Goal: Task Accomplishment & Management: Use online tool/utility

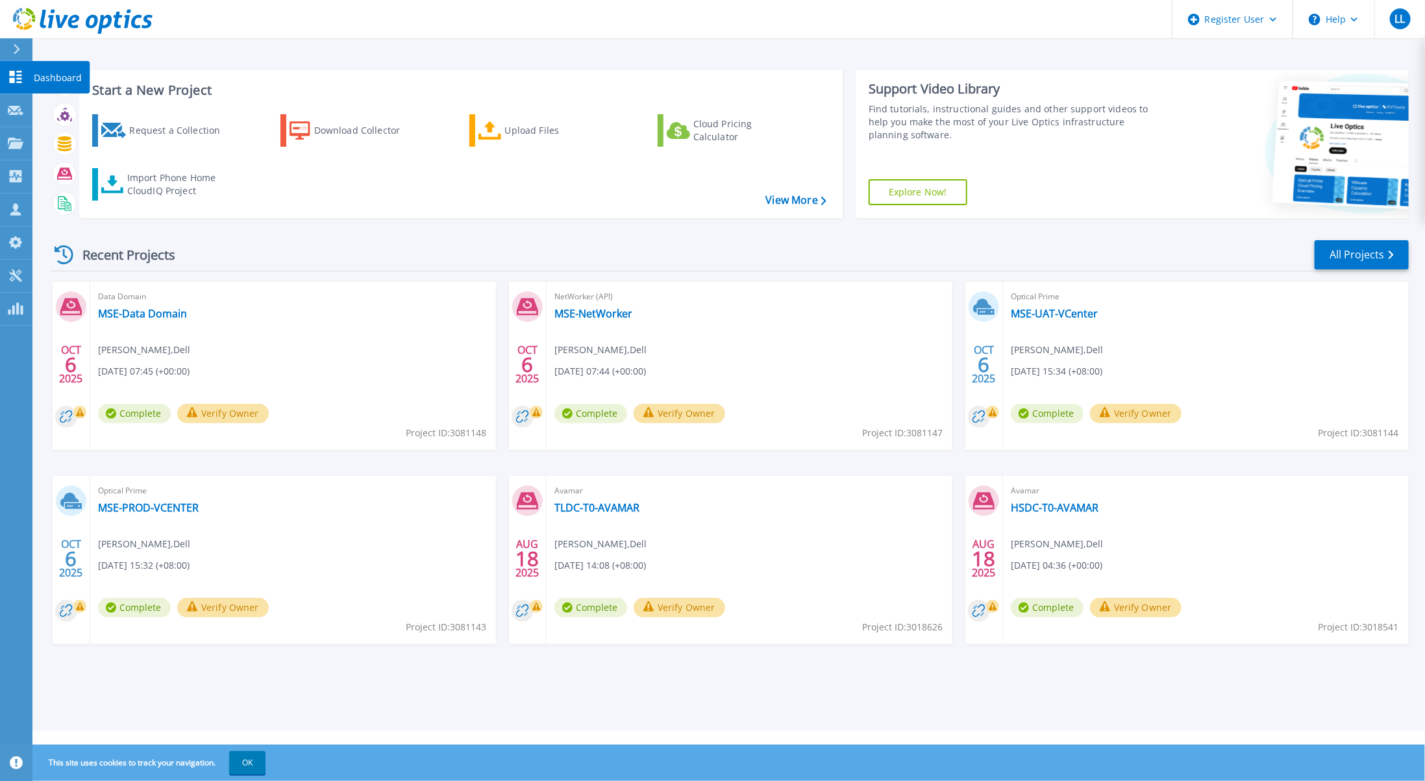
click at [6, 80] on link "Dashboard Dashboard" at bounding box center [16, 77] width 32 height 33
click at [598, 135] on div "Upload Files" at bounding box center [557, 130] width 104 height 26
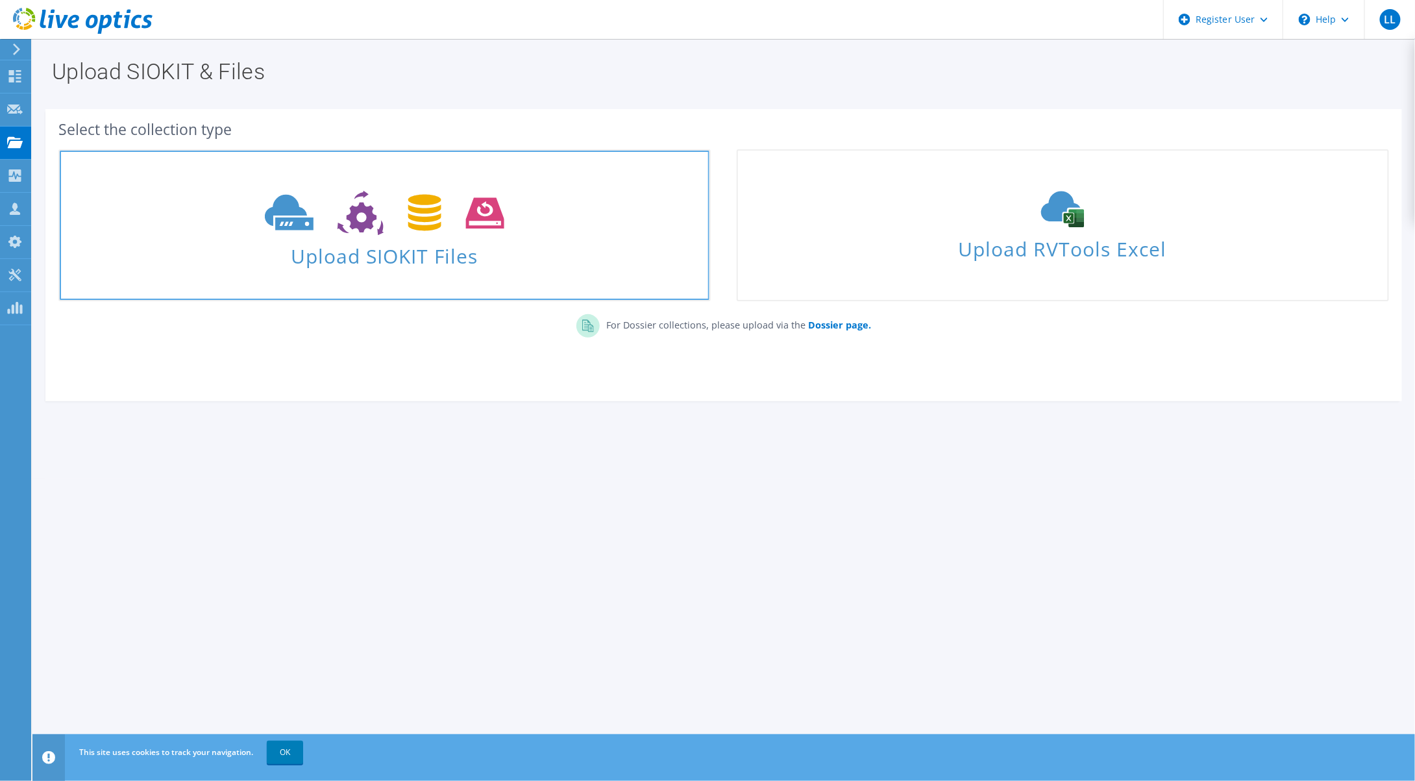
click at [417, 240] on span "Upload SIOKIT Files" at bounding box center [385, 252] width 650 height 28
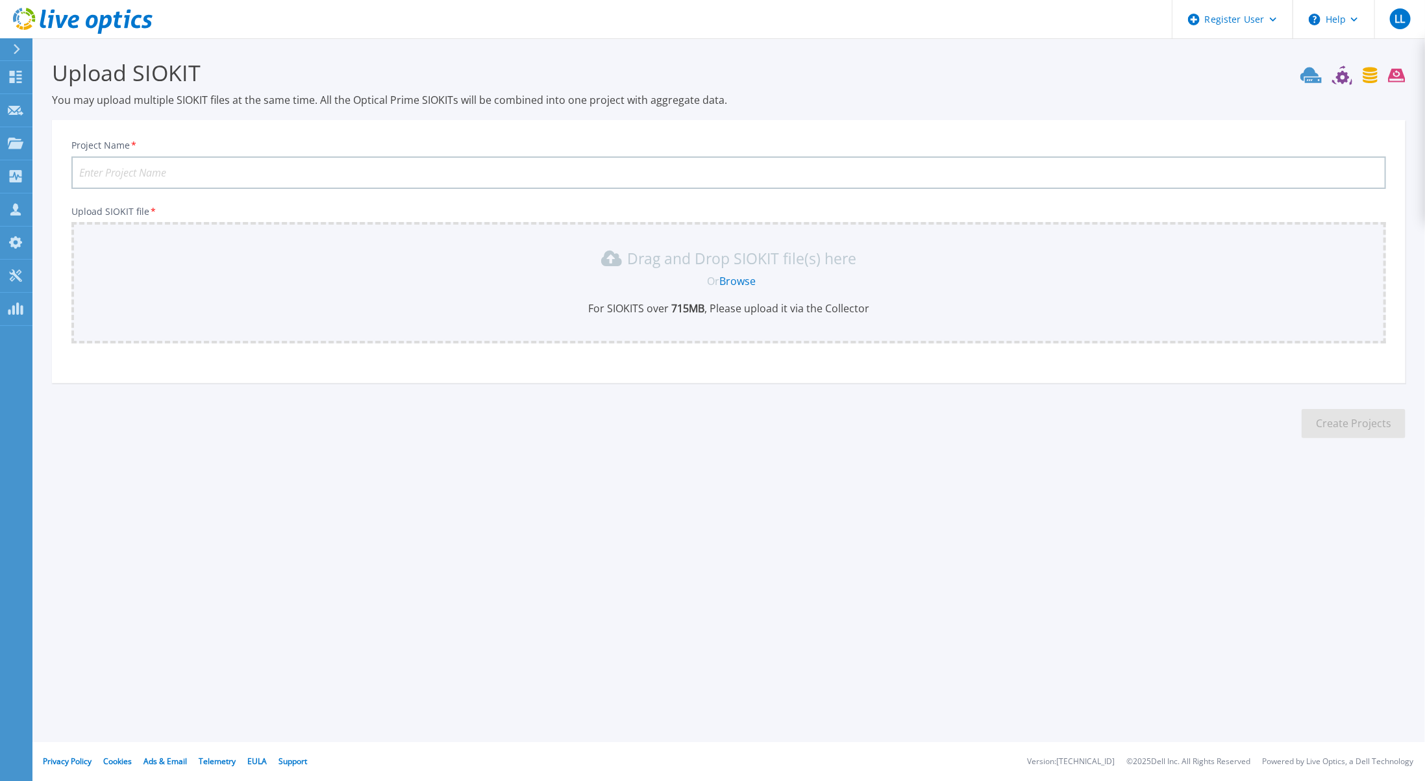
click at [530, 176] on input "Project Name *" at bounding box center [728, 172] width 1314 height 32
click at [751, 286] on link "Browse" at bounding box center [737, 281] width 36 height 14
click at [632, 168] on input "MSE-PROD-AVAMAR" at bounding box center [728, 172] width 1314 height 32
type input "MSE-PROD-AVAMAR-OCT2025"
click at [742, 283] on link "Browse" at bounding box center [737, 281] width 36 height 14
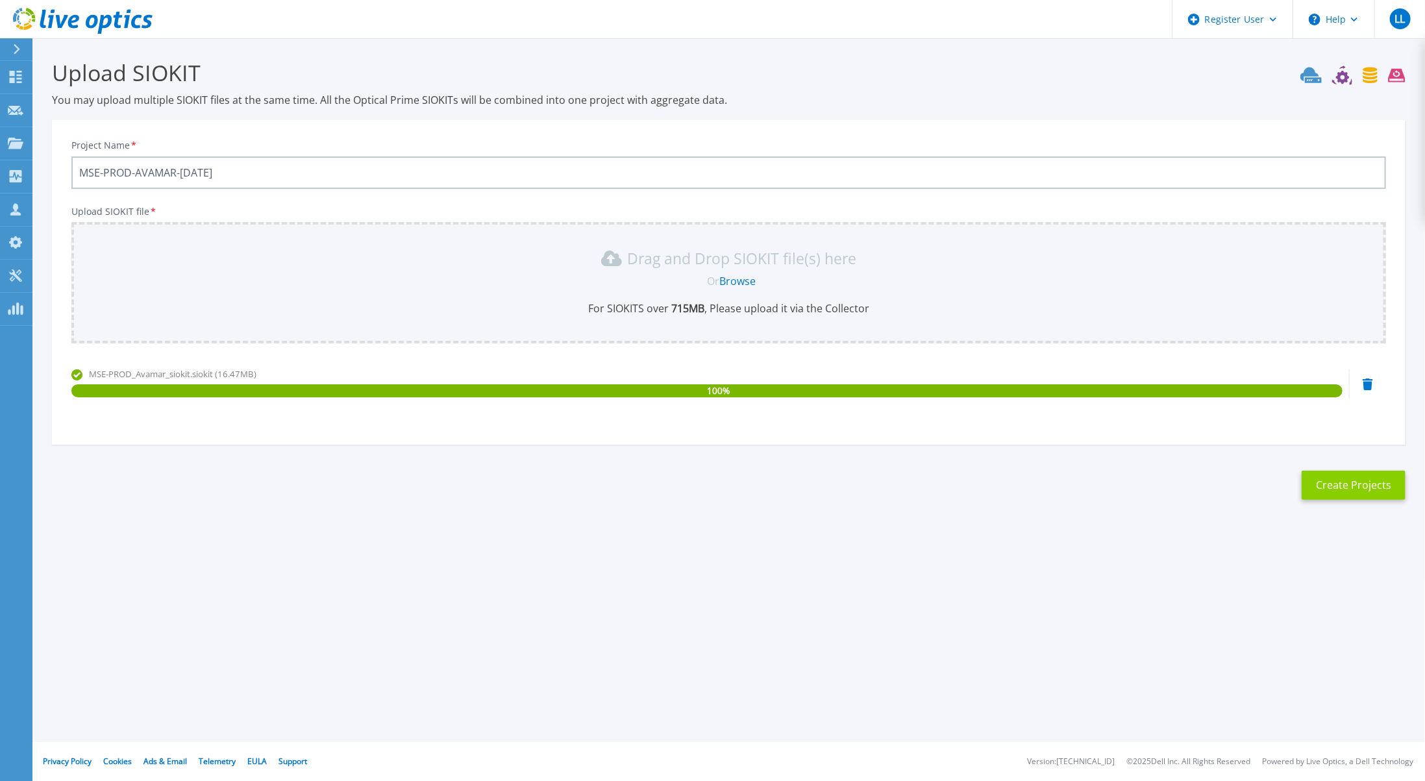
click at [1373, 485] on button "Create Projects" at bounding box center [1353, 485] width 104 height 29
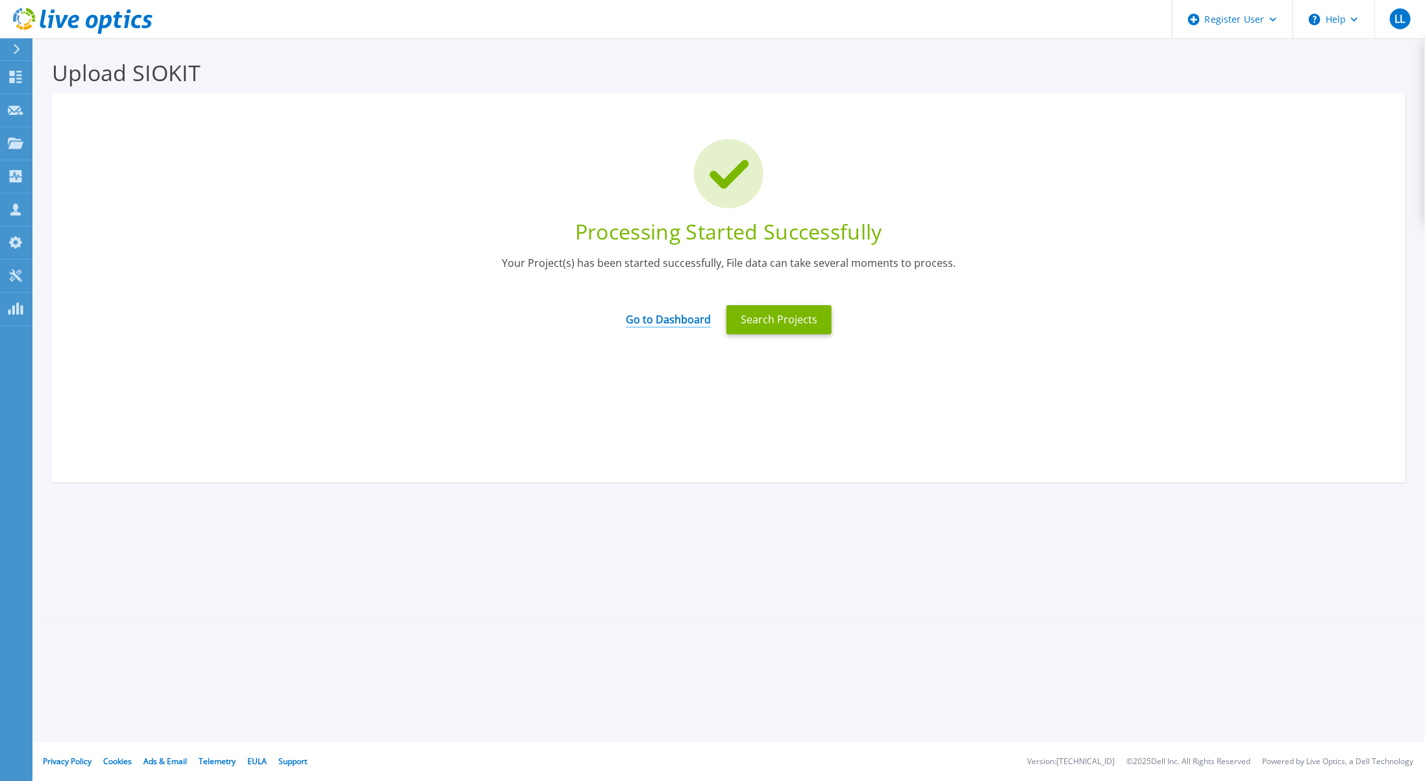
click at [662, 317] on link "Go to Dashboard" at bounding box center [668, 314] width 85 height 25
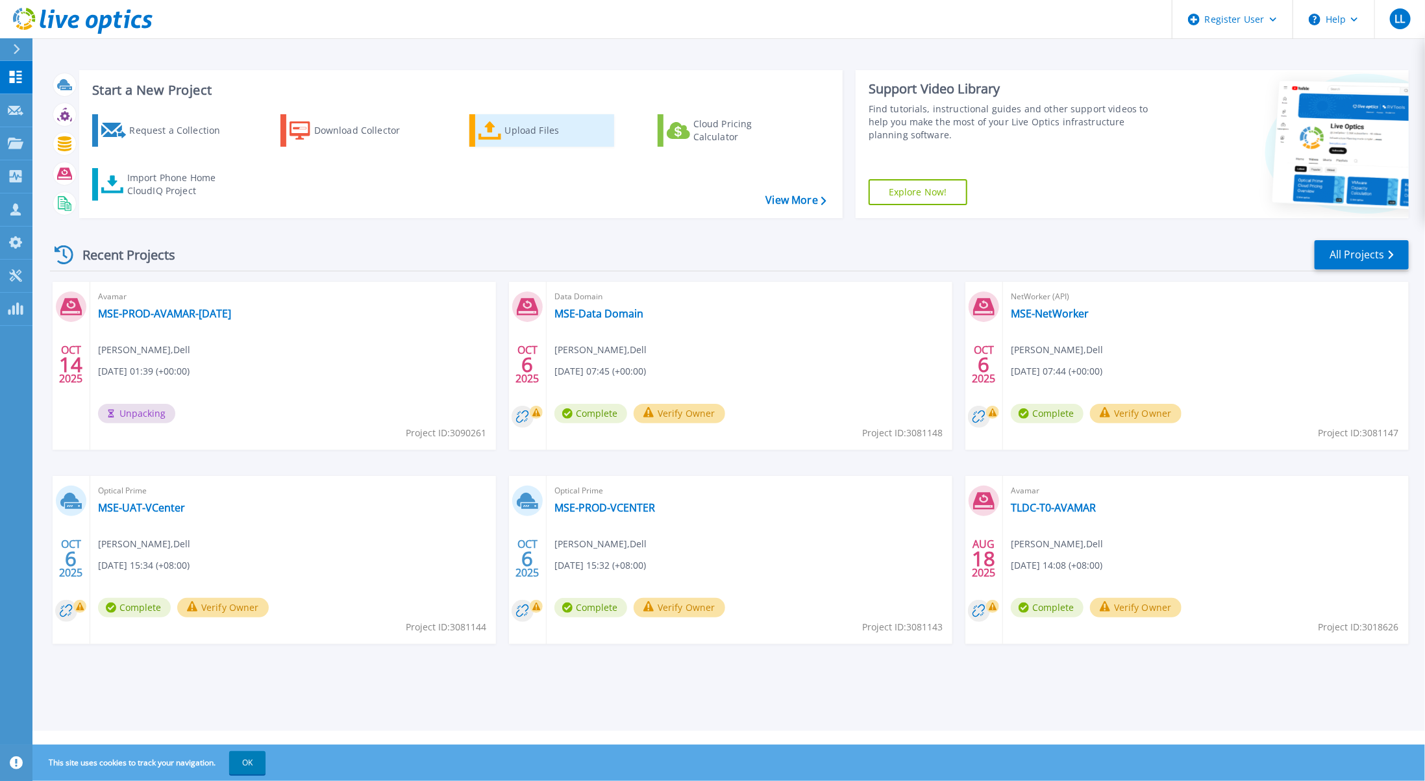
click at [552, 127] on div "Upload Files" at bounding box center [557, 130] width 104 height 26
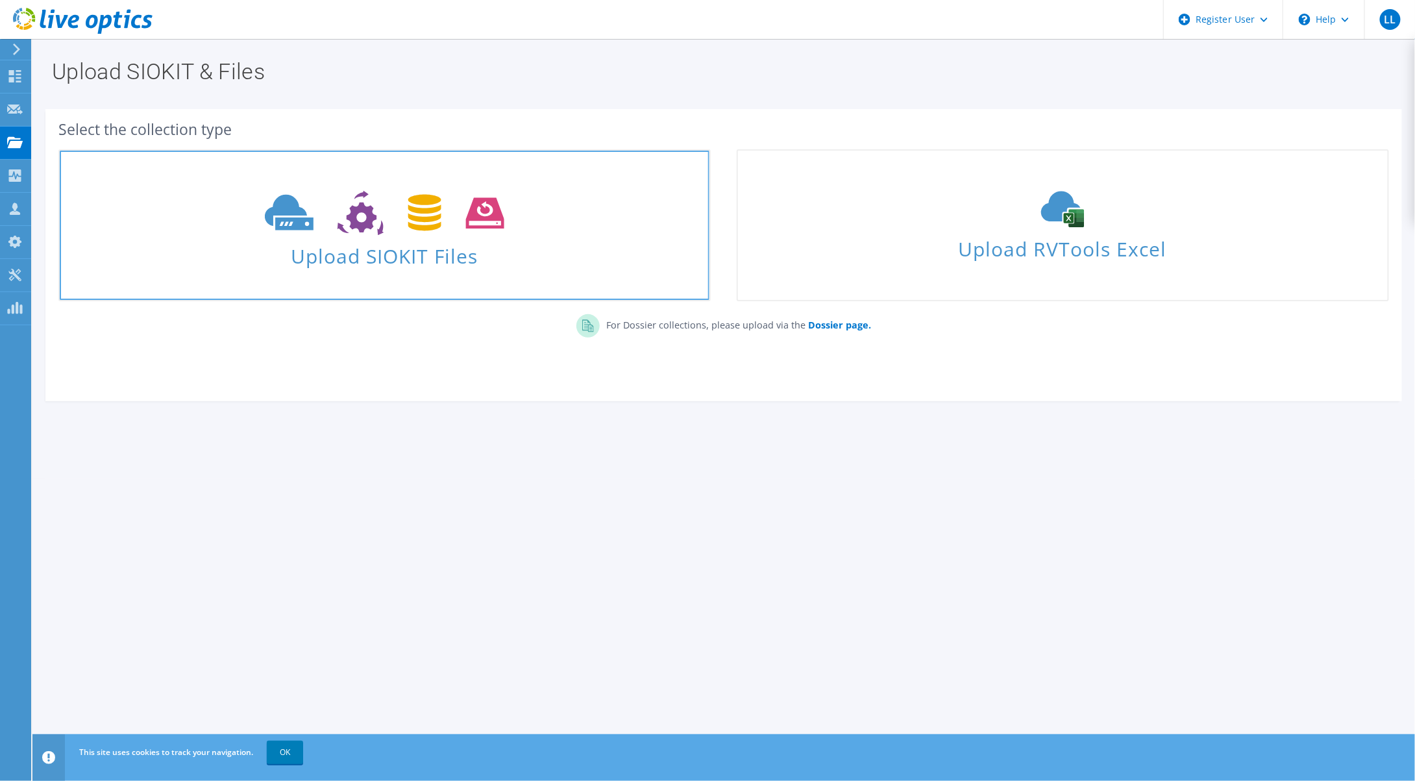
click at [495, 214] on use at bounding box center [384, 213] width 239 height 45
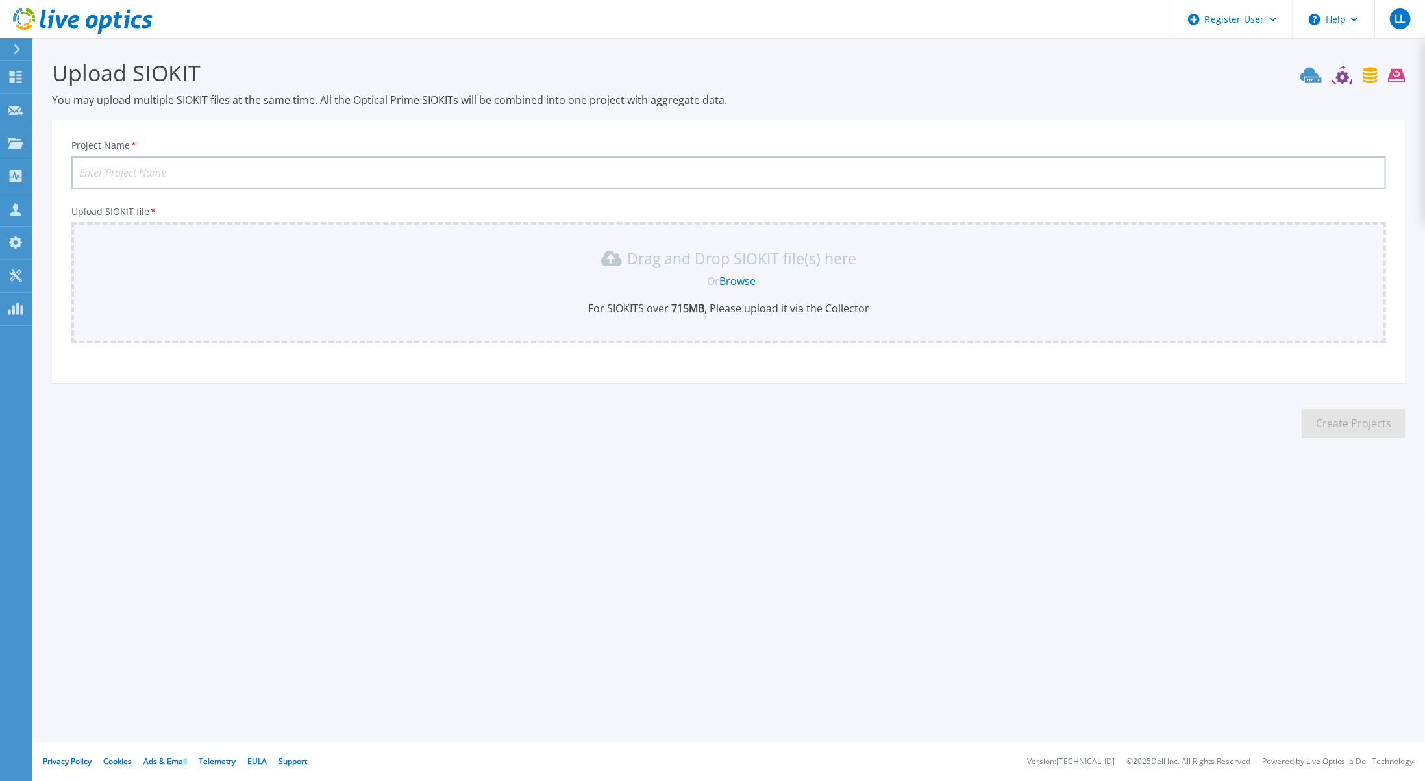
click at [469, 173] on input "Project Name *" at bounding box center [728, 172] width 1314 height 32
type input "MSE-UAT-AVAMAR"
click at [757, 284] on div "Or Browse" at bounding box center [730, 281] width 1293 height 14
click at [738, 280] on link "Browse" at bounding box center [737, 281] width 36 height 14
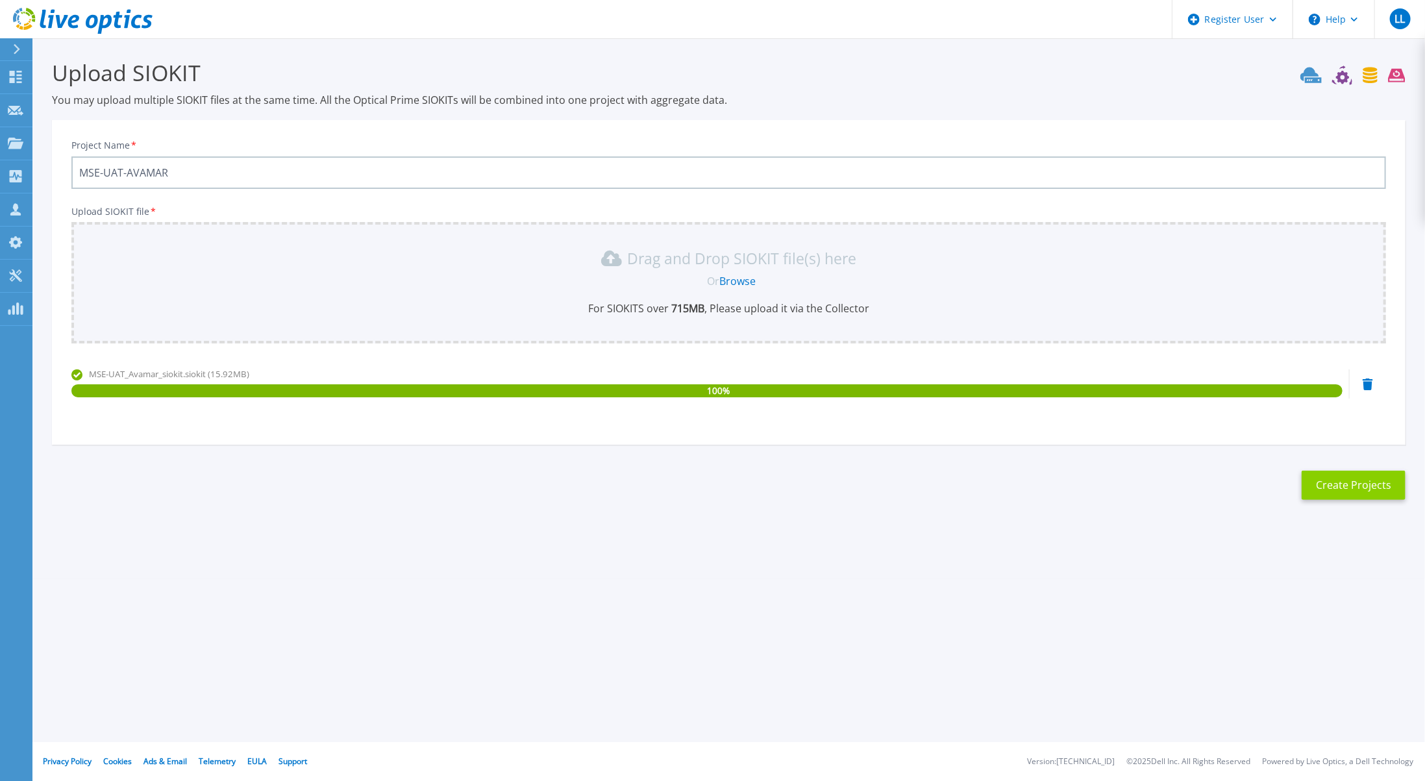
click at [1337, 492] on button "Create Projects" at bounding box center [1353, 485] width 104 height 29
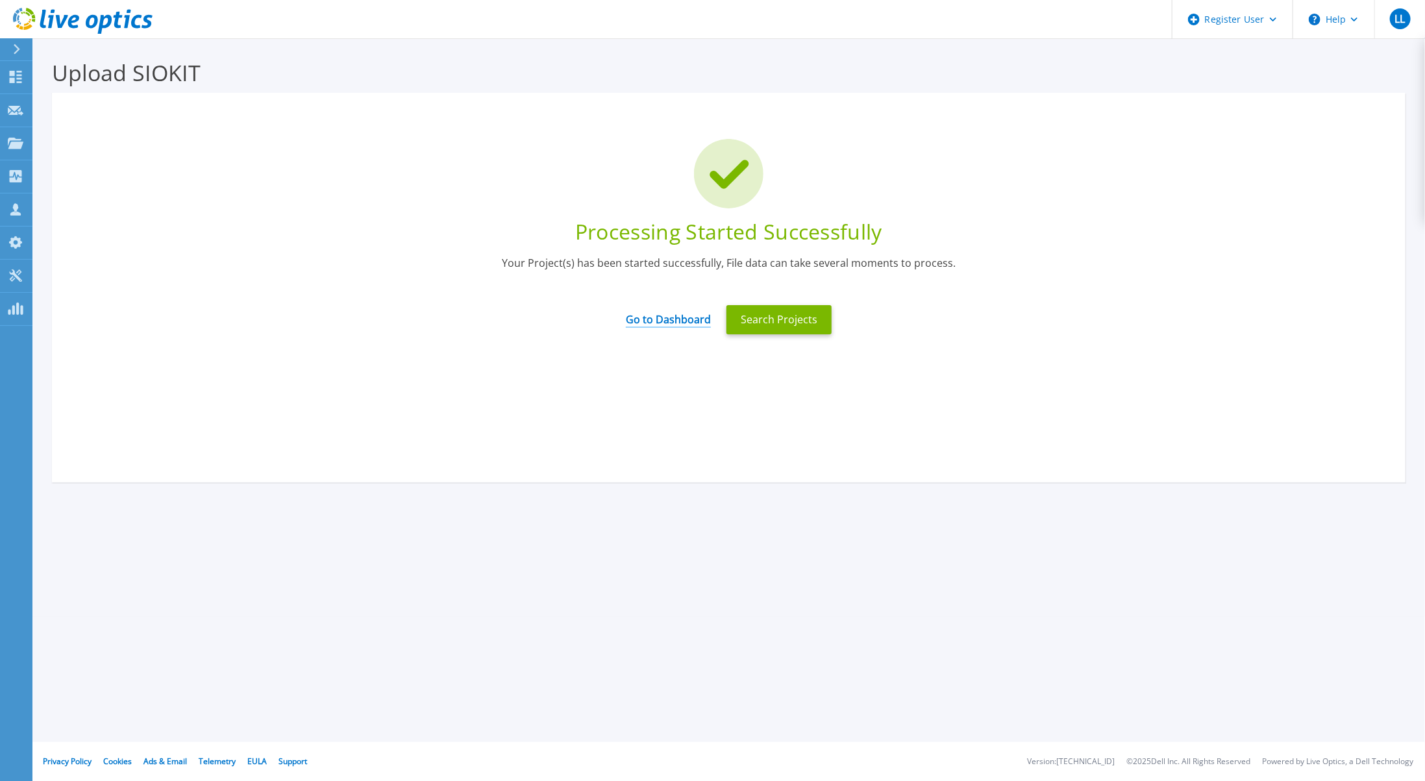
click at [663, 311] on link "Go to Dashboard" at bounding box center [668, 314] width 85 height 25
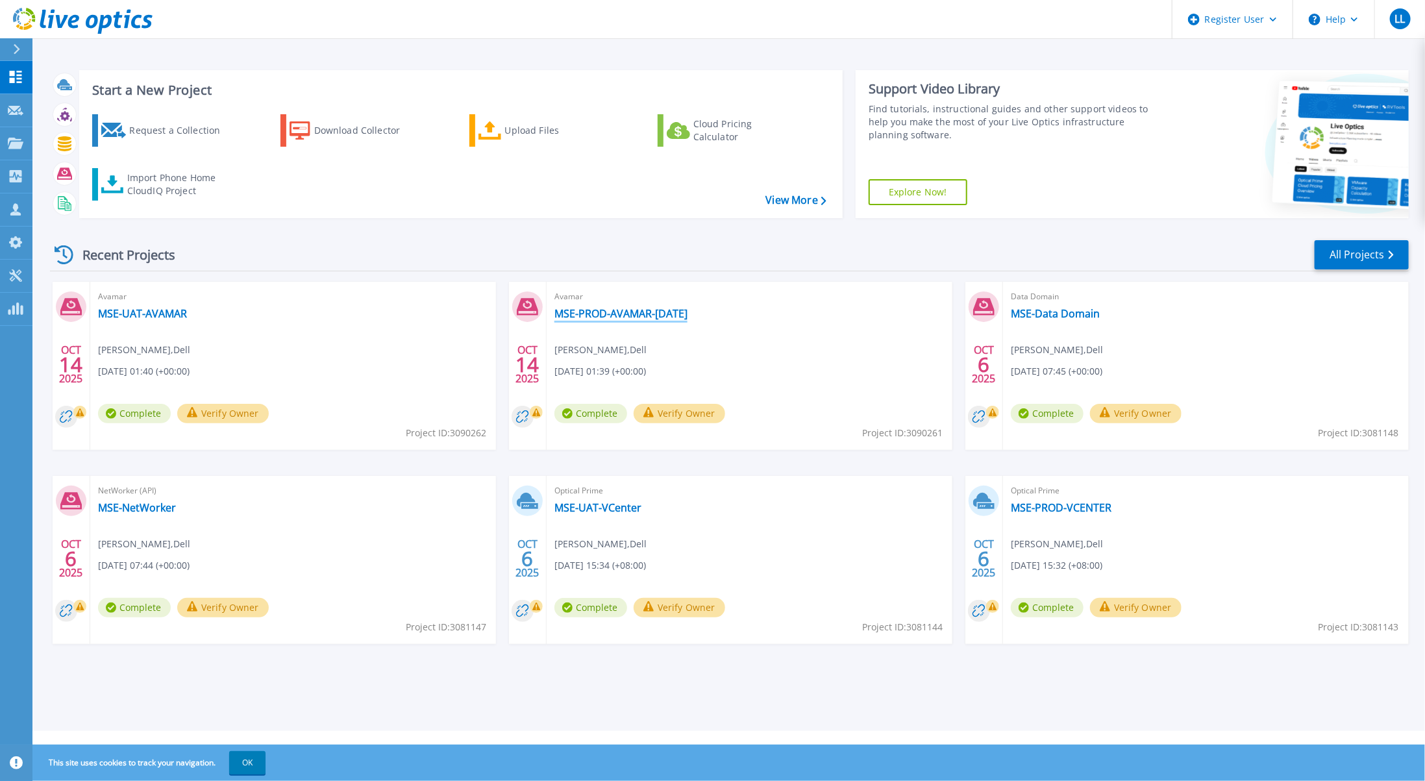
click at [683, 313] on link "MSE-PROD-AVAMAR-OCT2025" at bounding box center [620, 313] width 133 height 13
click at [541, 138] on div "Upload Files" at bounding box center [557, 130] width 104 height 26
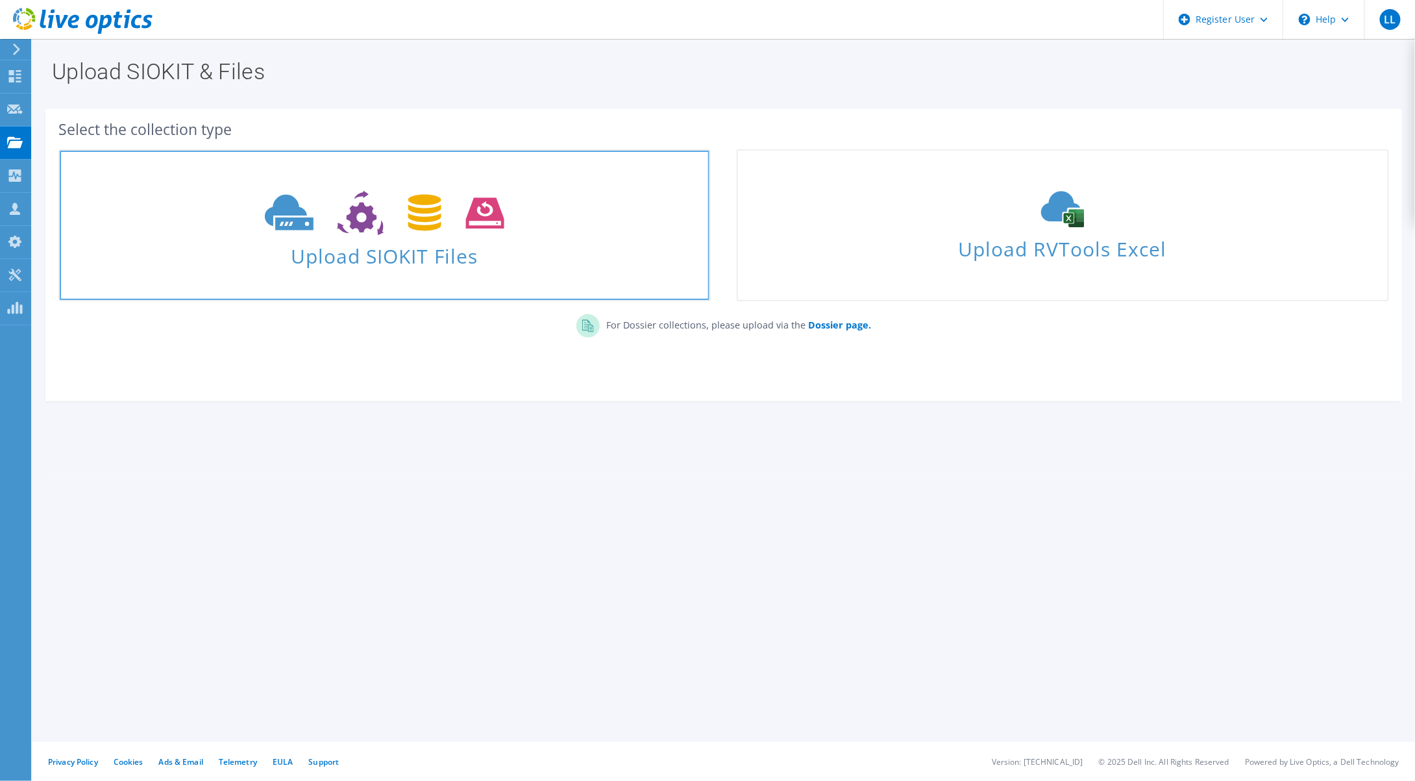
click at [482, 228] on use at bounding box center [384, 213] width 239 height 45
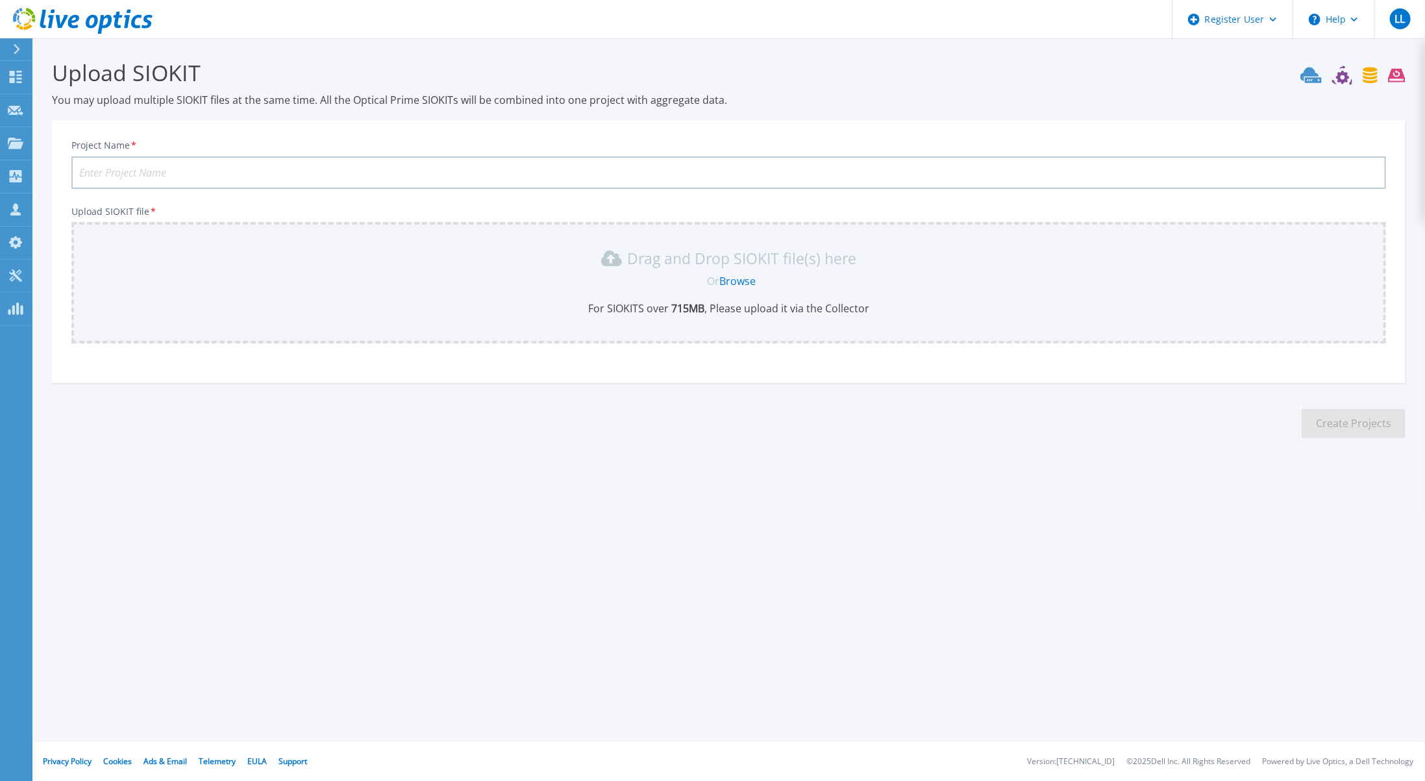
click at [415, 177] on input "Project Name *" at bounding box center [728, 172] width 1314 height 32
type input "MSE-UAT-AVAMAR-[DATE]"
click at [744, 286] on link "Browse" at bounding box center [737, 281] width 36 height 14
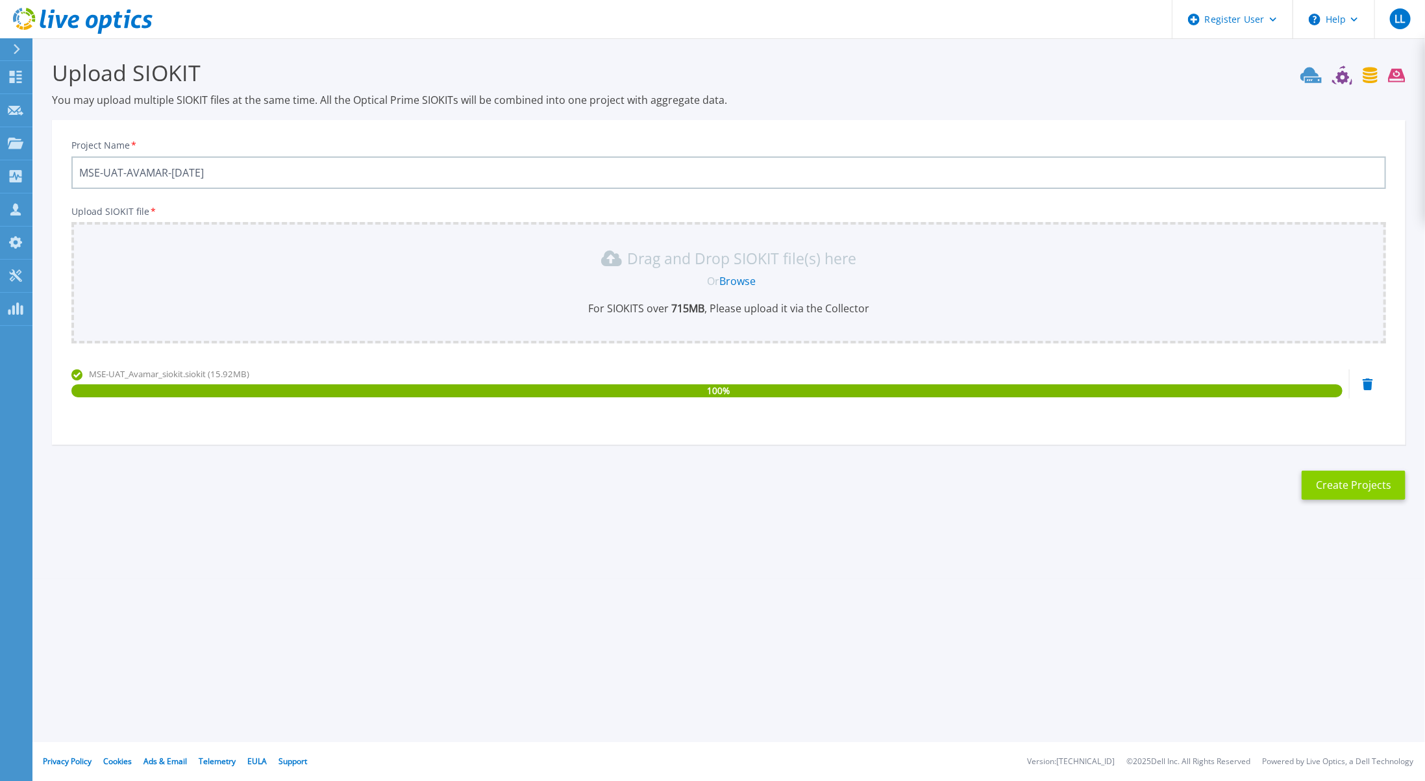
click at [1382, 480] on button "Create Projects" at bounding box center [1353, 485] width 104 height 29
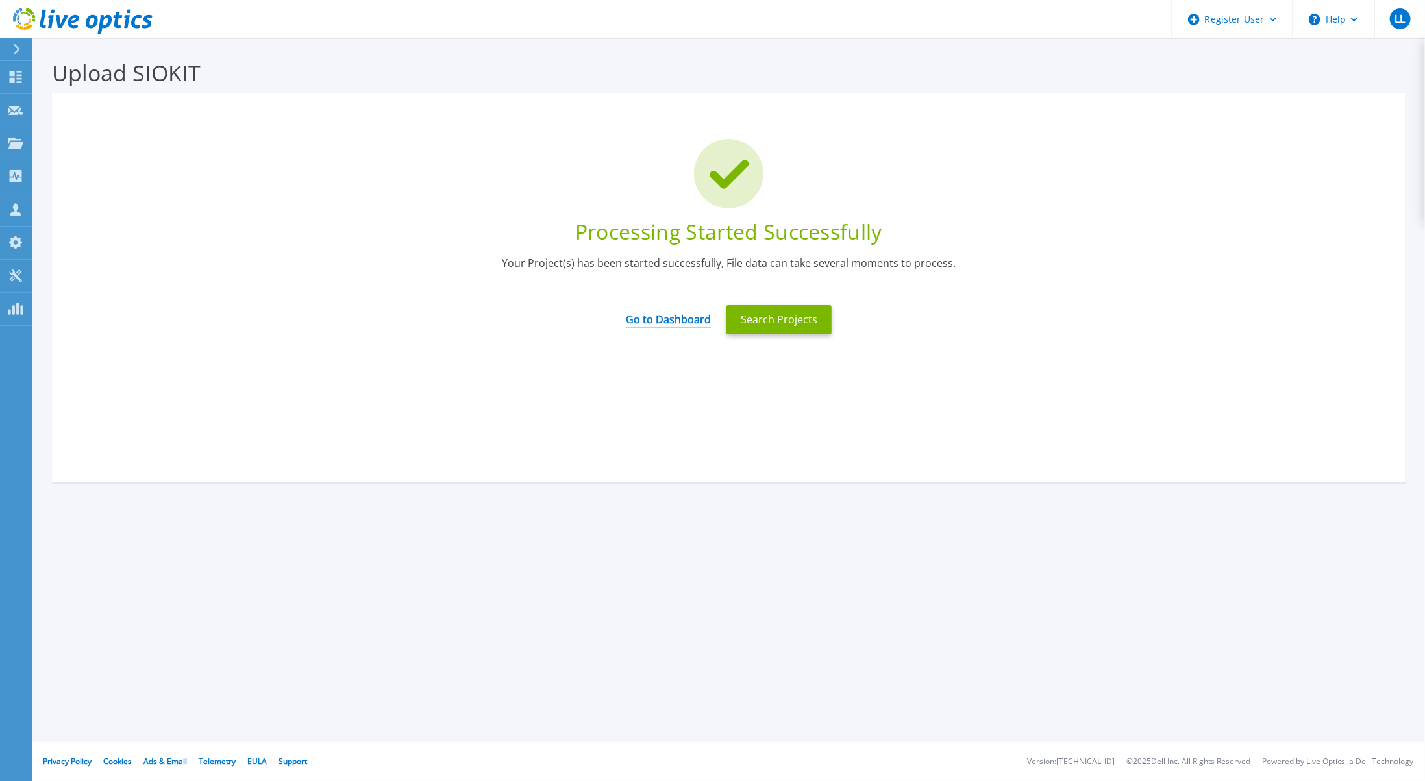
click at [663, 316] on link "Go to Dashboard" at bounding box center [668, 314] width 85 height 25
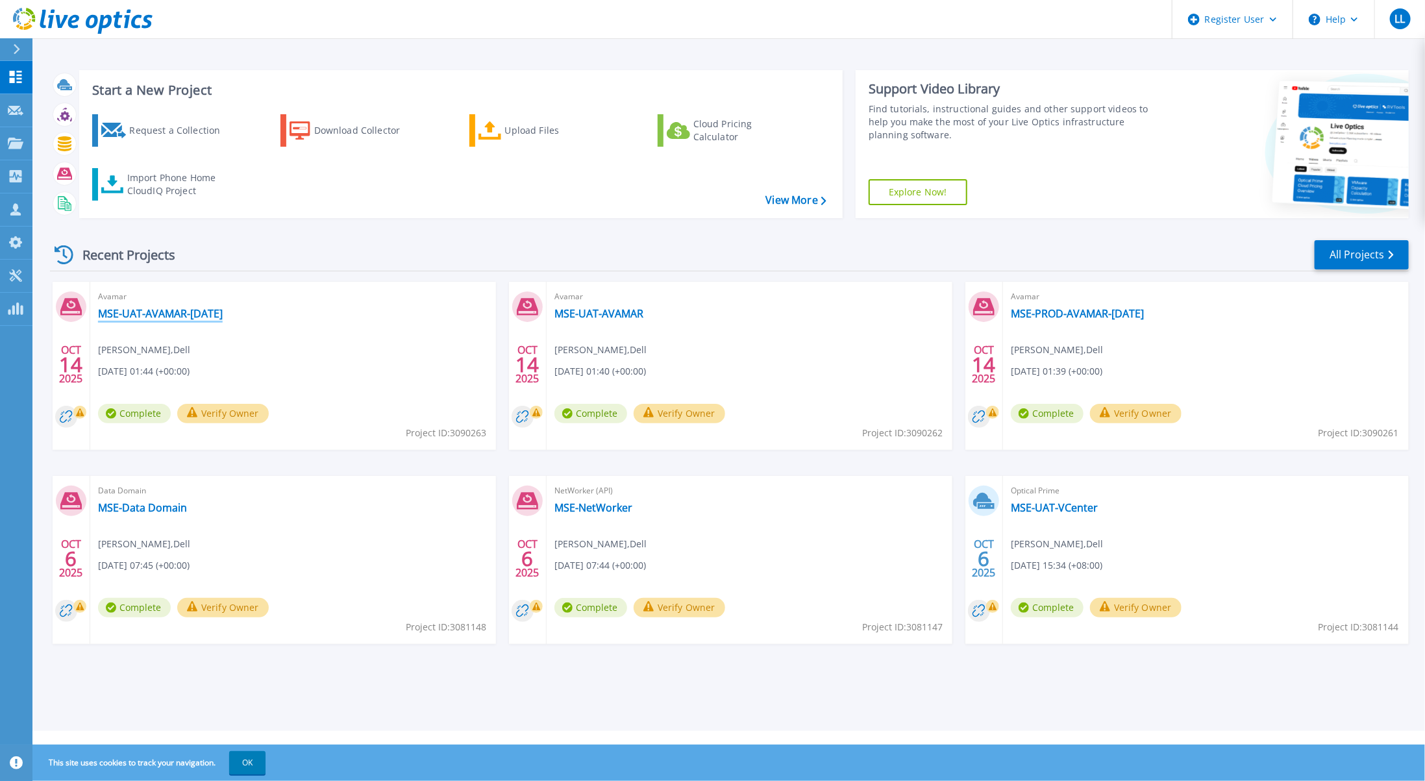
click at [114, 312] on link "MSE-UAT-AVAMAR-[DATE]" at bounding box center [160, 313] width 125 height 13
